Goal: Find specific page/section: Find specific page/section

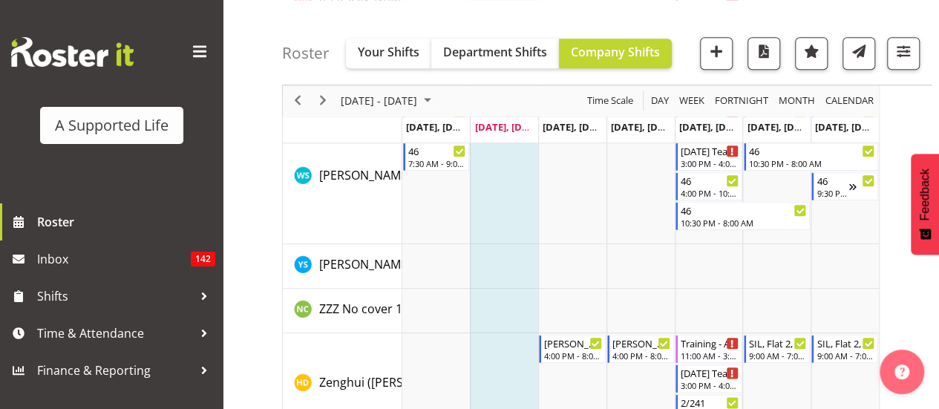
scroll to position [9206, 0]
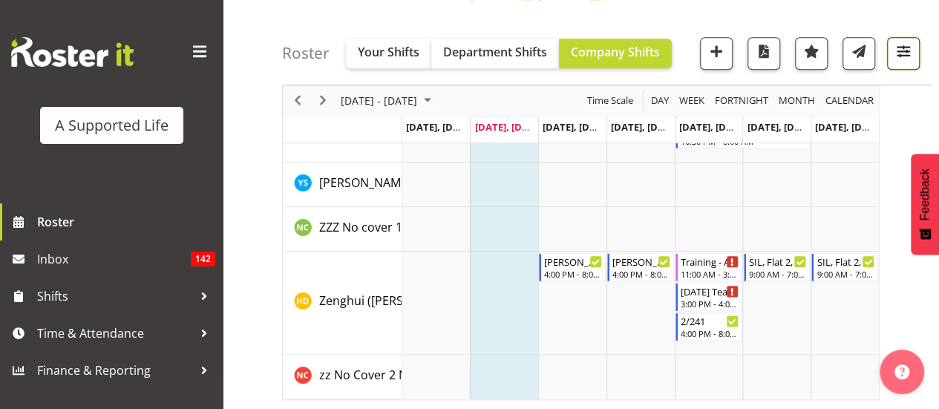
click at [896, 44] on span "button" at bounding box center [902, 51] width 19 height 19
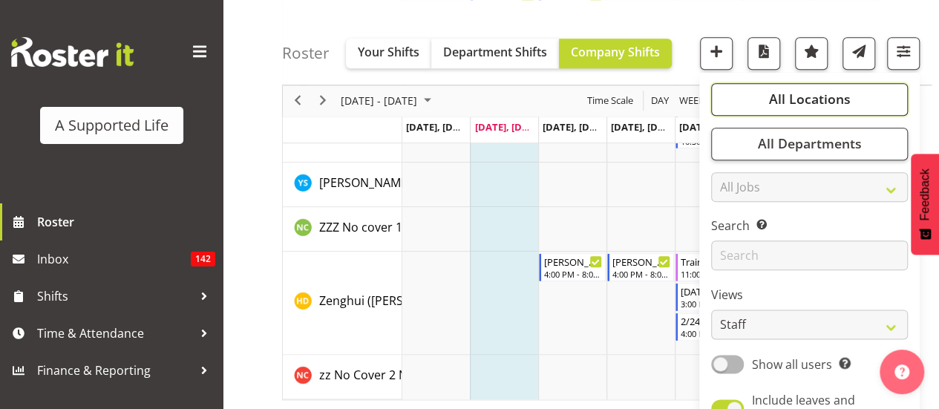
click at [847, 102] on span "All Locations" at bounding box center [809, 100] width 82 height 18
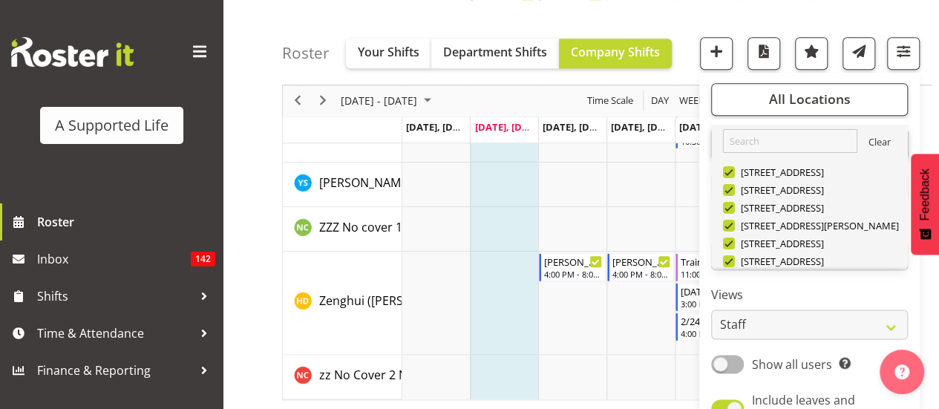
click at [868, 142] on link "Clear" at bounding box center [879, 144] width 22 height 18
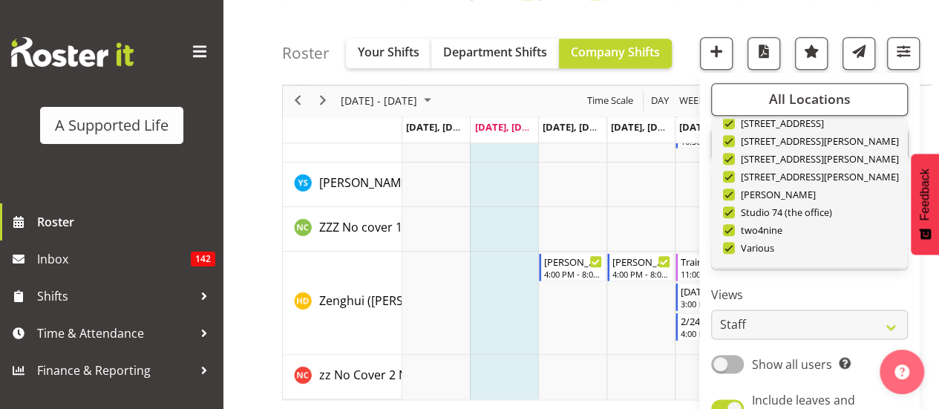
scroll to position [499, 0]
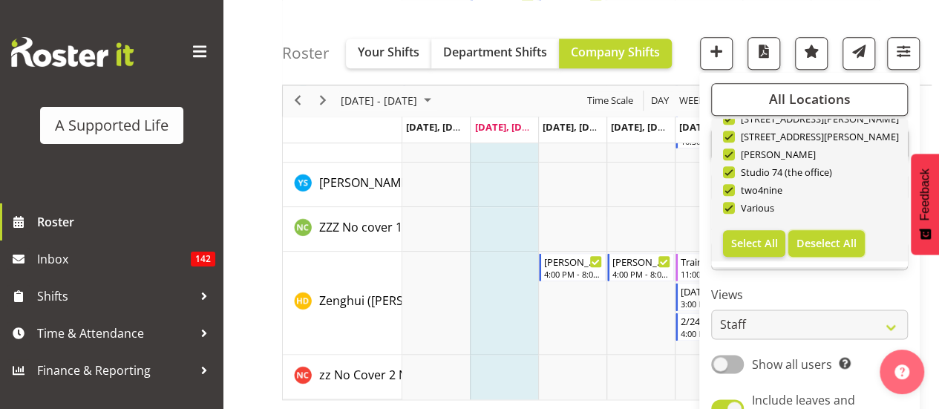
click at [821, 238] on span "Deselect All" at bounding box center [826, 243] width 60 height 14
checkbox input "false"
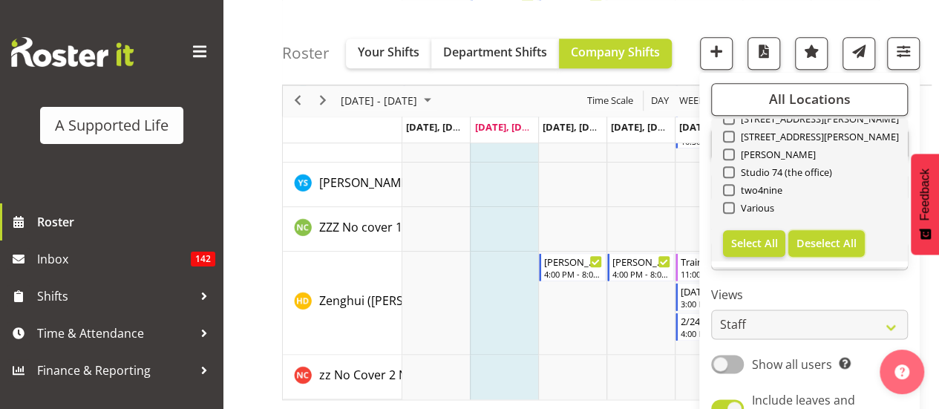
checkbox input "false"
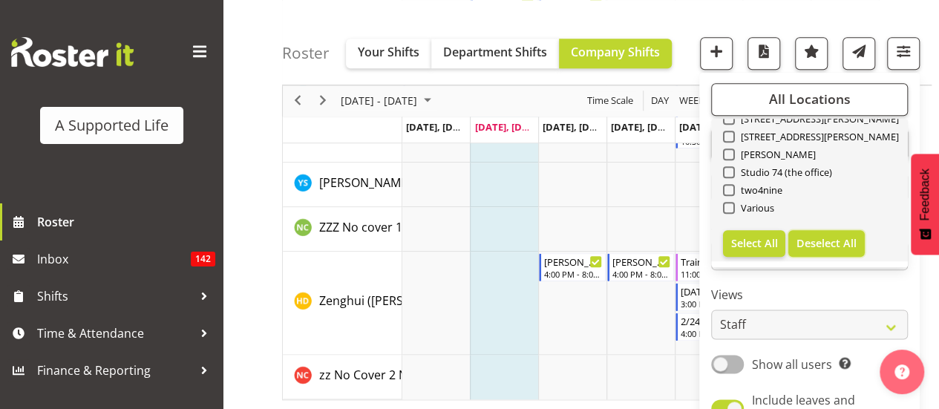
checkbox input "false"
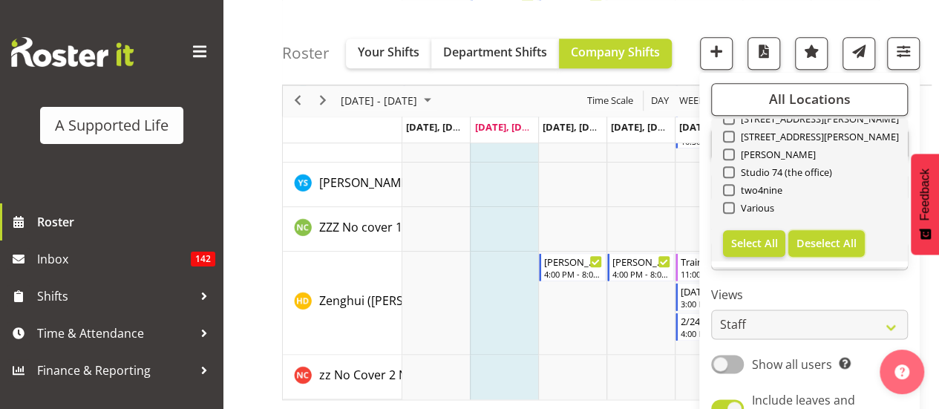
checkbox input "false"
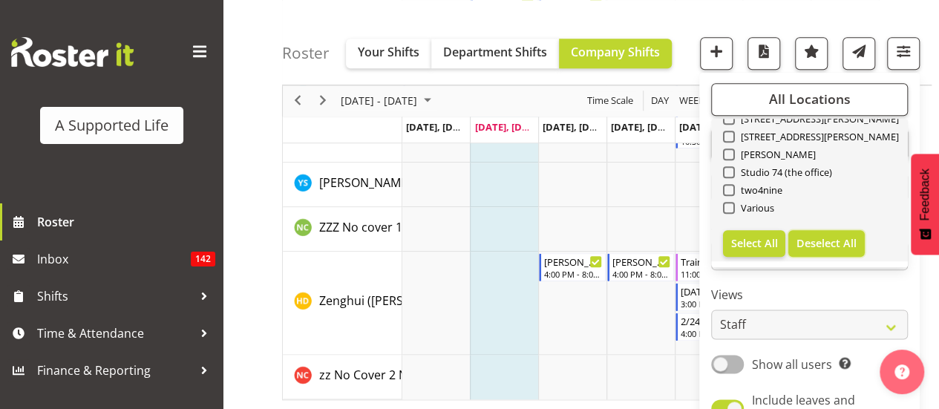
checkbox input "false"
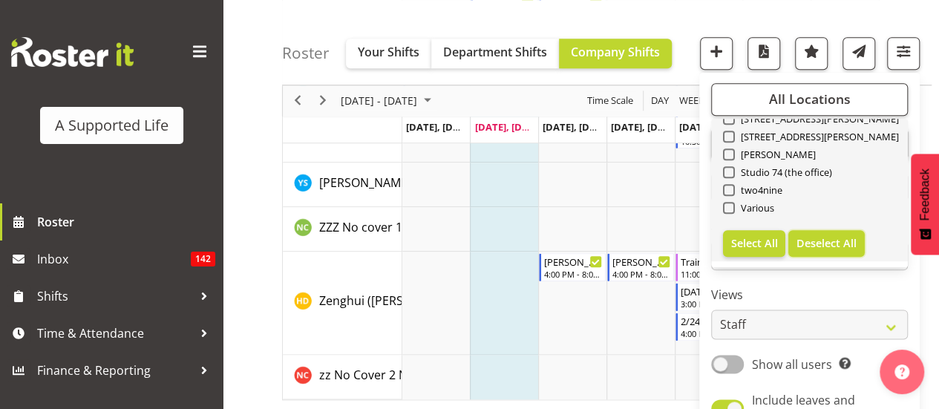
checkbox input "false"
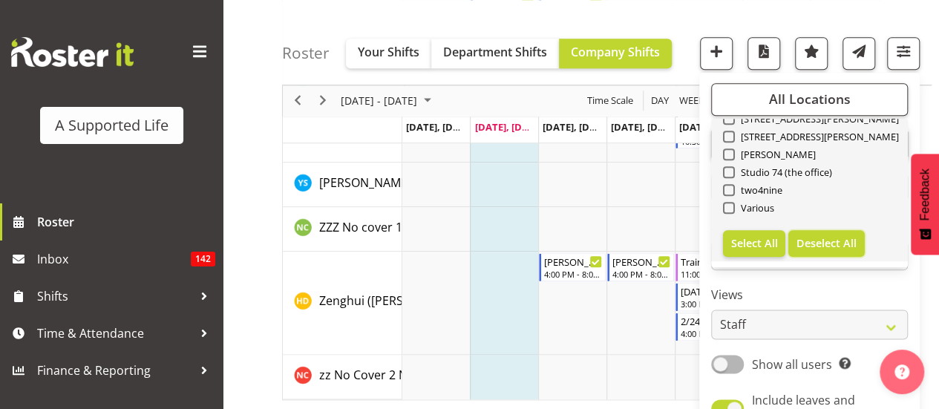
checkbox input "false"
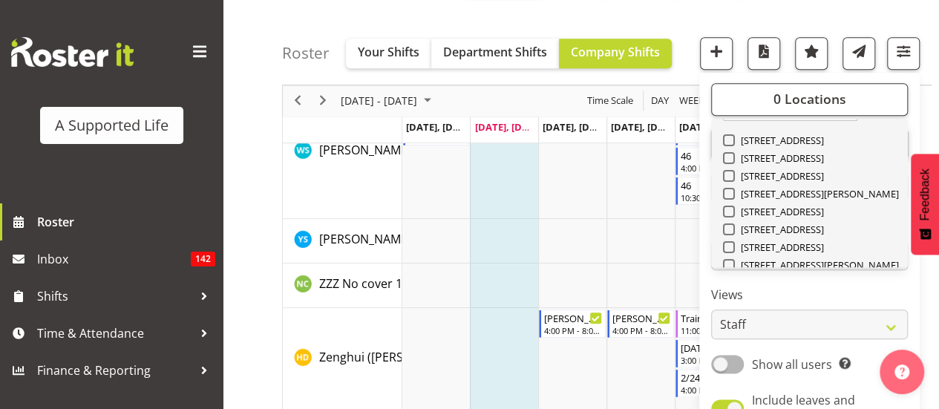
scroll to position [30, 0]
click at [724, 195] on span at bounding box center [729, 196] width 12 height 12
click at [724, 195] on input "[STREET_ADDRESS][PERSON_NAME]" at bounding box center [728, 196] width 10 height 10
checkbox input "true"
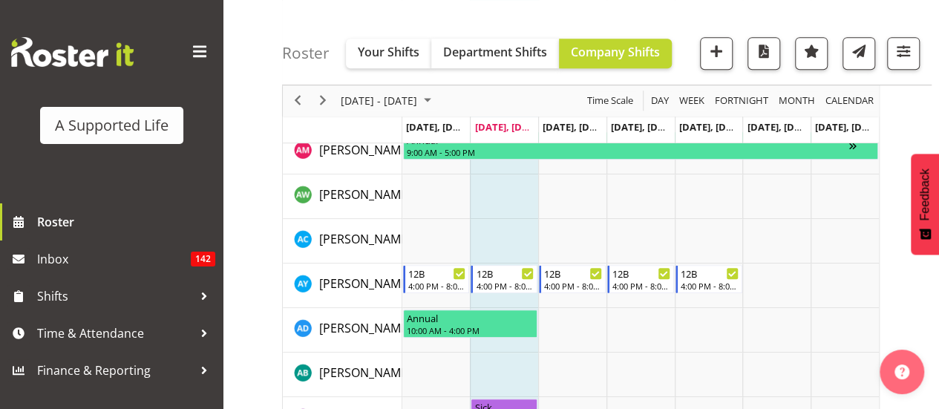
scroll to position [344, 0]
